Goal: Navigation & Orientation: Find specific page/section

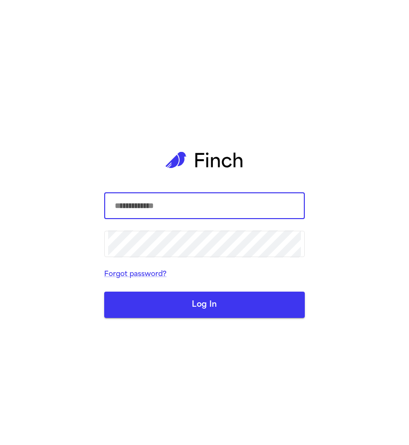
click at [291, 203] on input "text" at bounding box center [204, 205] width 193 height 27
click at [0, 445] on com-1password-button at bounding box center [0, 445] width 0 height 0
type input "**********"
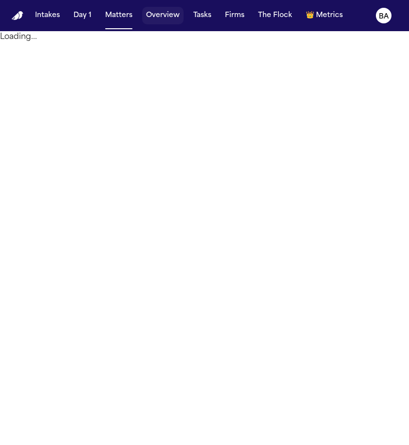
click at [157, 16] on button "Overview" at bounding box center [162, 16] width 41 height 18
